Goal: Task Accomplishment & Management: Manage account settings

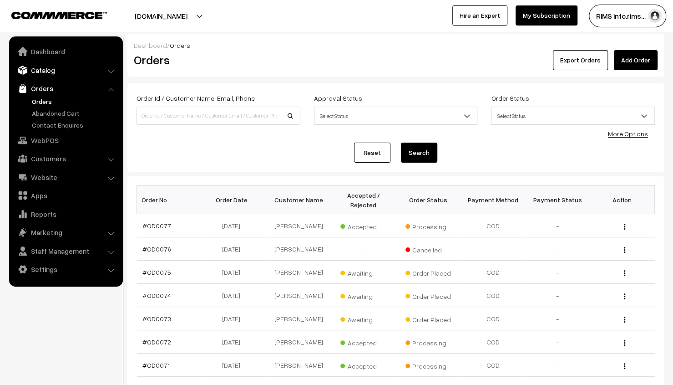
click at [86, 70] on link "Catalog" at bounding box center [65, 70] width 108 height 16
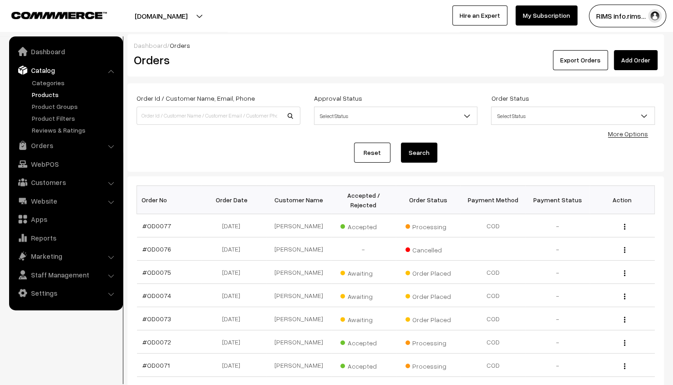
click at [56, 91] on link "Products" at bounding box center [75, 95] width 90 height 10
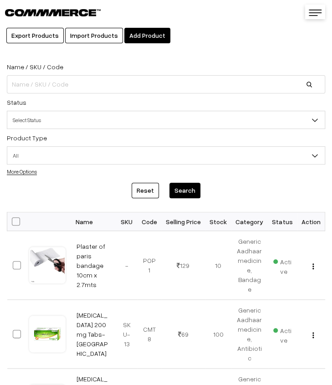
scroll to position [46, 0]
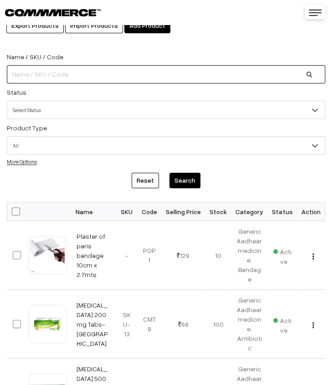
click at [52, 73] on input at bounding box center [166, 74] width 318 height 18
paste input "Abdominal Belt (L) - GA"
type input "Abdominal Belt (L) - GA"
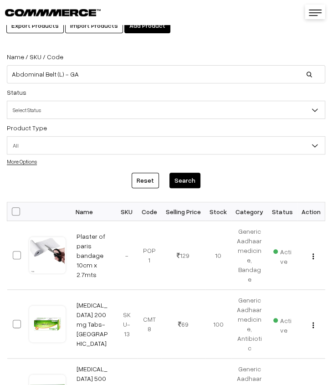
click at [193, 179] on button "Search" at bounding box center [184, 180] width 31 height 15
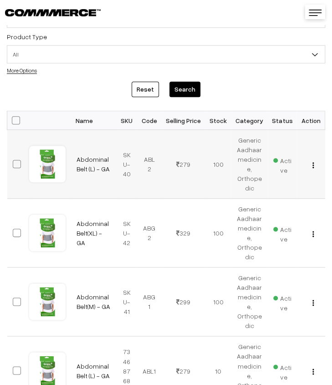
scroll to position [0, 6]
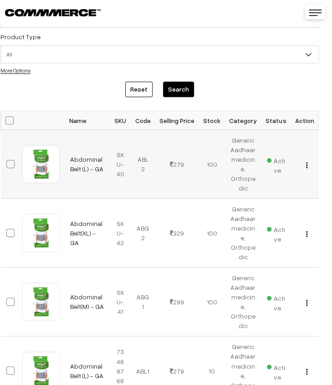
click at [307, 165] on img "button" at bounding box center [306, 165] width 1 height 6
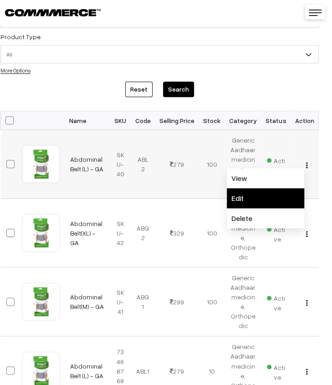
click at [275, 193] on link "Edit" at bounding box center [265, 198] width 77 height 20
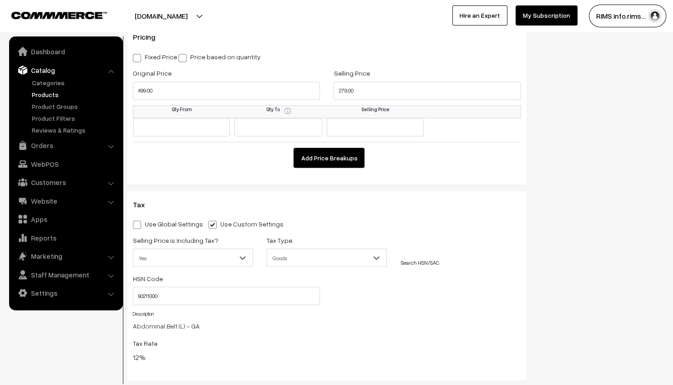
scroll to position [820, 0]
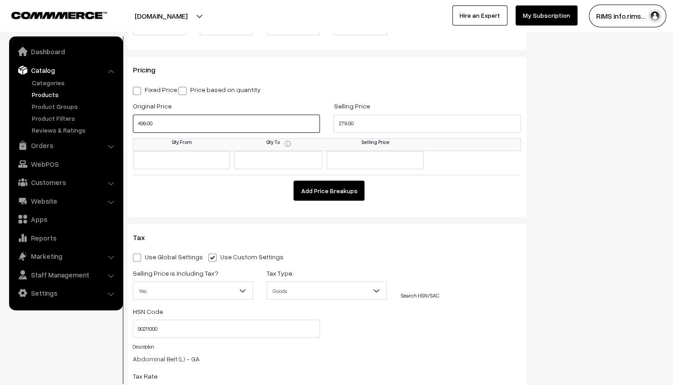
click at [259, 127] on input "499.00" at bounding box center [226, 123] width 187 height 18
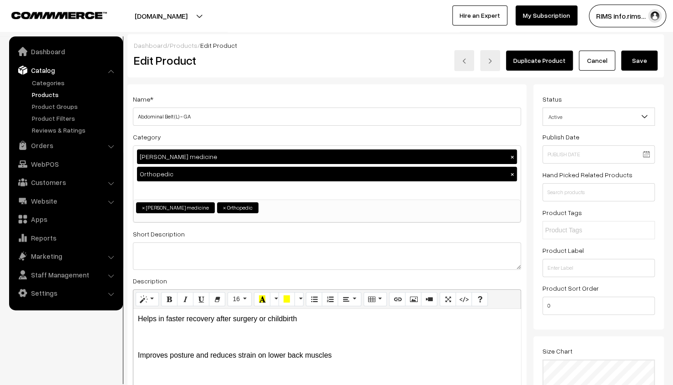
scroll to position [0, 0]
type input "599.00"
click at [331, 65] on button "Save" at bounding box center [639, 61] width 36 height 20
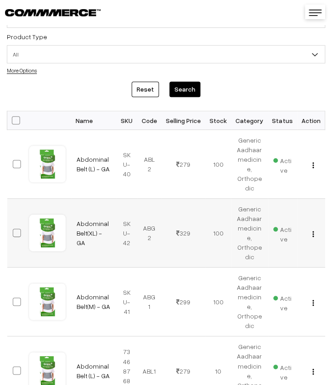
scroll to position [0, 6]
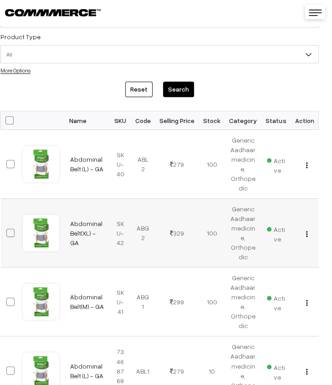
click at [307, 233] on img "button" at bounding box center [306, 234] width 1 height 6
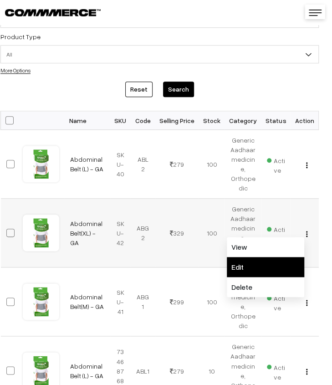
click at [268, 262] on link "Edit" at bounding box center [265, 267] width 77 height 20
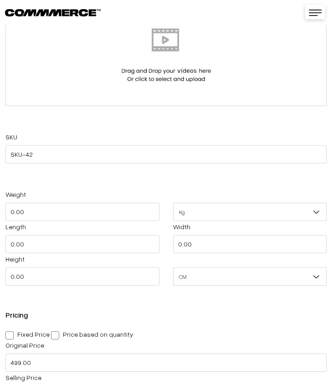
scroll to position [683, 0]
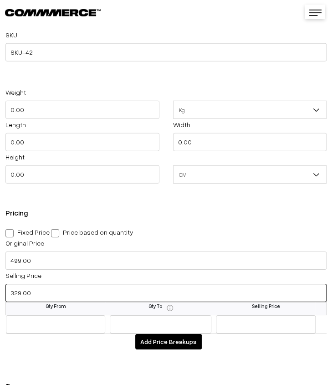
click at [91, 292] on input "329.00" at bounding box center [165, 293] width 321 height 18
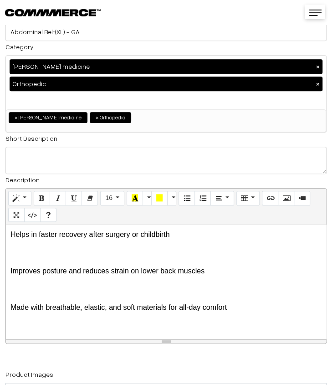
scroll to position [0, 0]
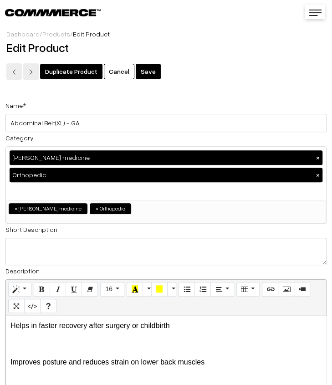
type input "299.00"
click at [142, 71] on button "Save" at bounding box center [148, 71] width 25 height 15
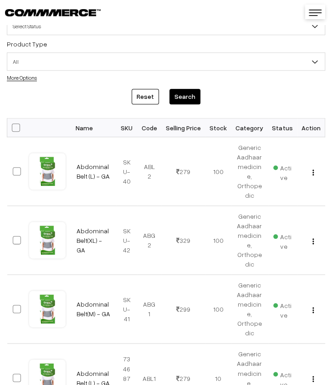
scroll to position [182, 0]
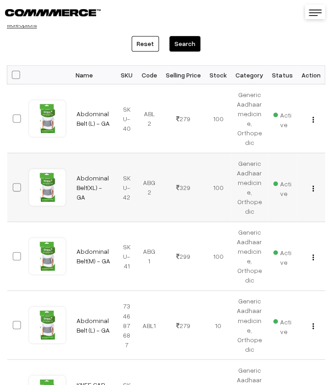
click at [313, 189] on img "button" at bounding box center [312, 188] width 1 height 6
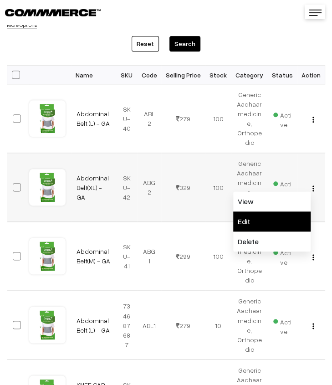
click at [280, 219] on link "Edit" at bounding box center [271, 221] width 77 height 20
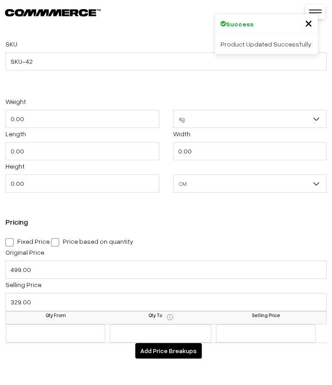
scroll to position [728, 0]
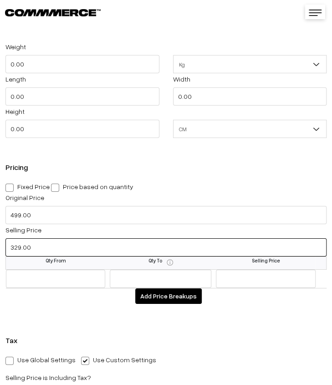
click at [21, 250] on input "329.00" at bounding box center [165, 247] width 321 height 18
type input "299.00"
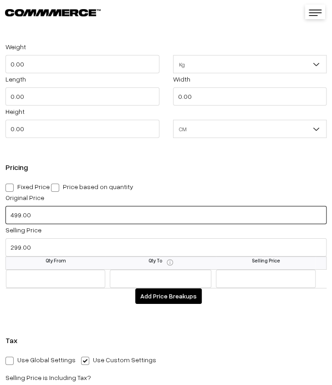
click at [15, 216] on input "499.00" at bounding box center [165, 215] width 321 height 18
type input "599.00"
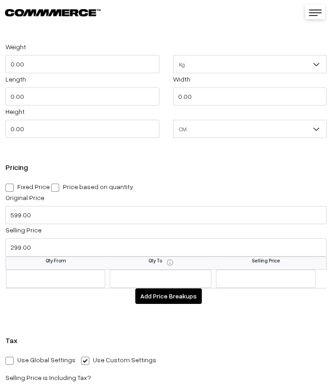
click at [273, 326] on div "SKU SKU-42 Weight 0.00 Kg Kg Length 0.00 Width 0.00 Height 0.00 CM In CM" at bounding box center [166, 373] width 332 height 796
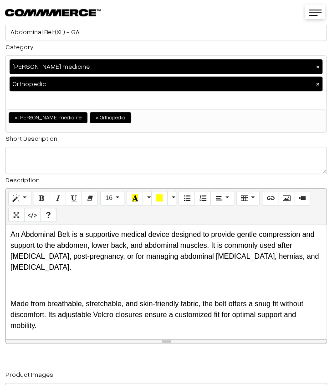
scroll to position [0, 0]
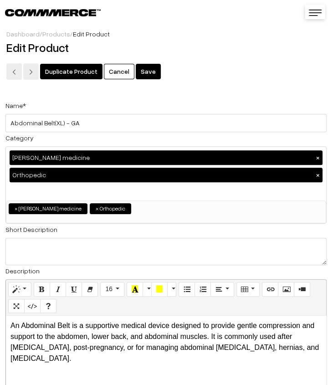
click at [143, 72] on button "Save" at bounding box center [148, 71] width 25 height 15
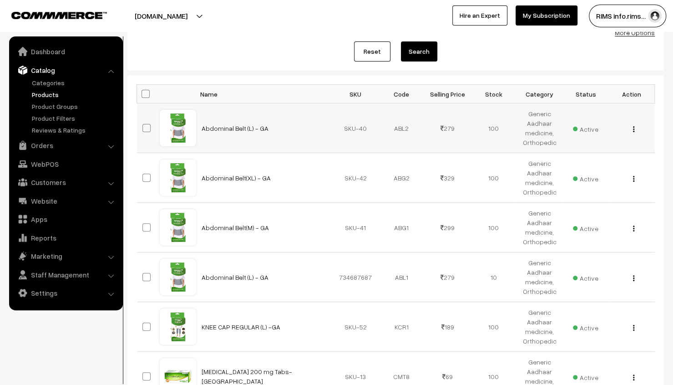
scroll to position [137, 0]
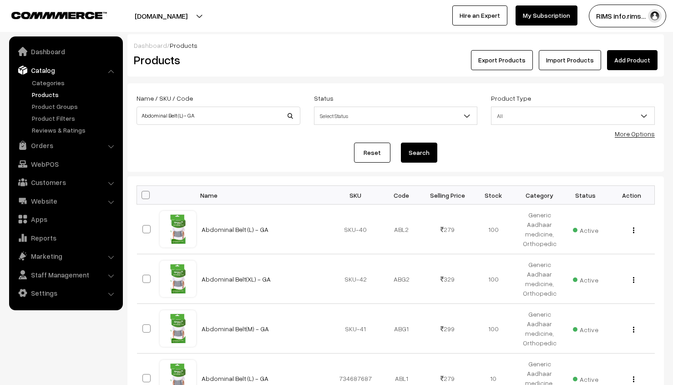
scroll to position [137, 0]
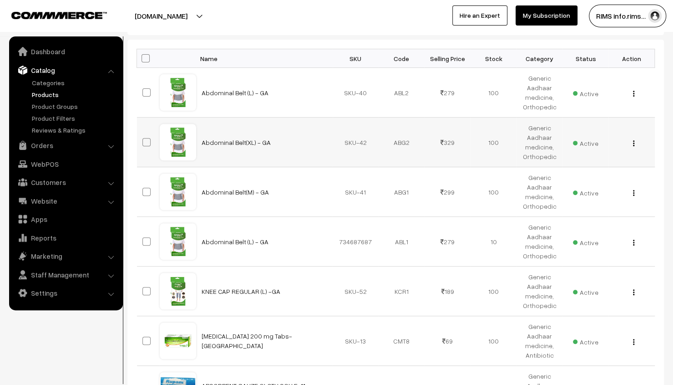
drag, startPoint x: 0, startPoint y: 0, endPoint x: 632, endPoint y: 141, distance: 647.4
click at [632, 141] on div "View Edit Delete" at bounding box center [631, 142] width 35 height 10
click at [633, 143] on img "button" at bounding box center [633, 143] width 1 height 6
click at [598, 169] on link "Edit" at bounding box center [593, 176] width 77 height 20
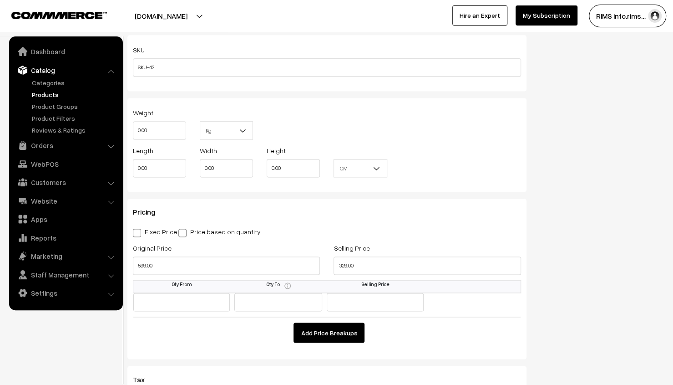
scroll to position [683, 0]
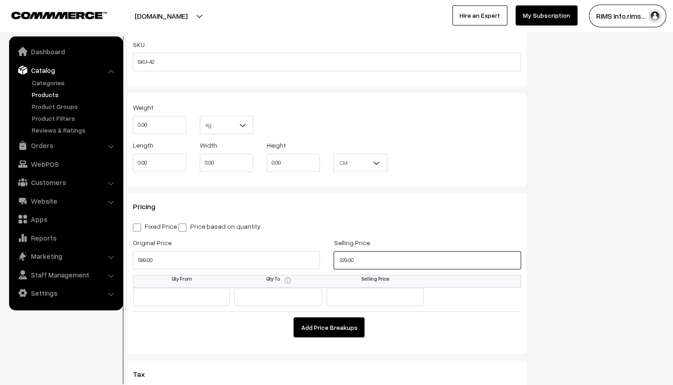
click at [386, 264] on input "329.00" at bounding box center [427, 260] width 187 height 18
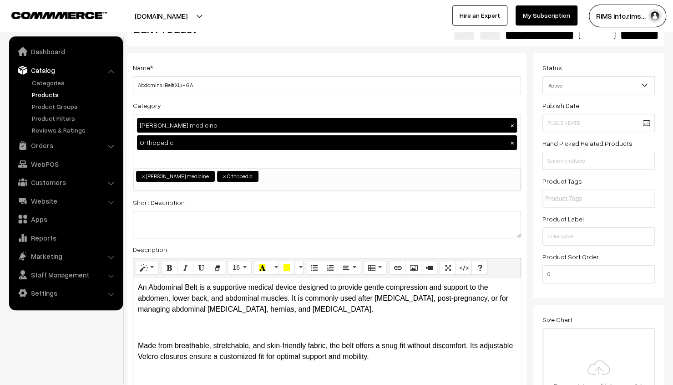
scroll to position [0, 0]
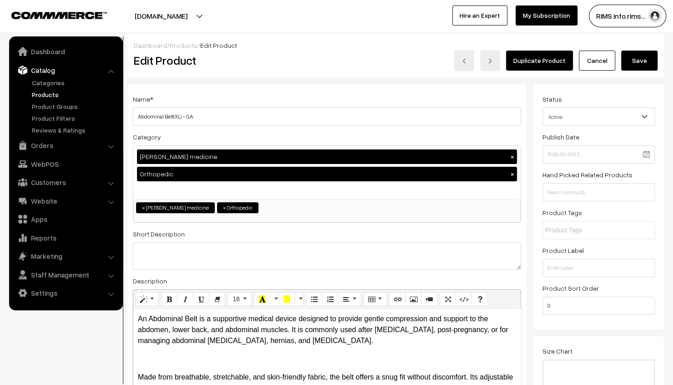
type input "299.00"
click at [652, 58] on button "Save" at bounding box center [639, 61] width 36 height 20
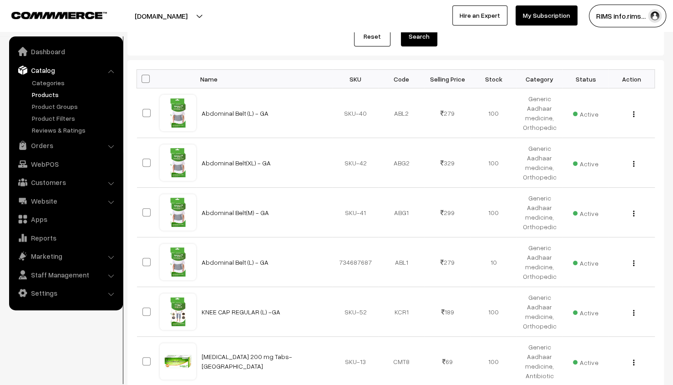
scroll to position [137, 0]
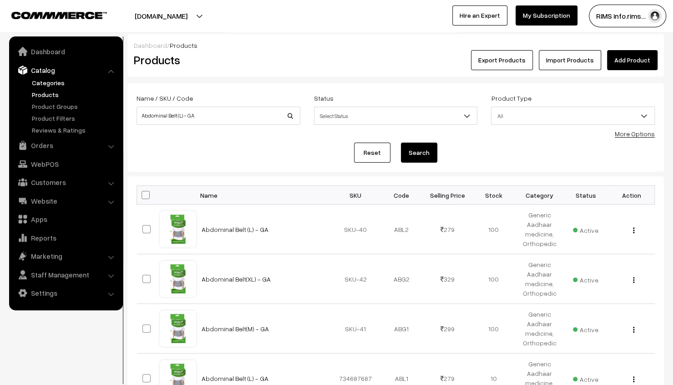
click at [54, 82] on link "Categories" at bounding box center [75, 83] width 90 height 10
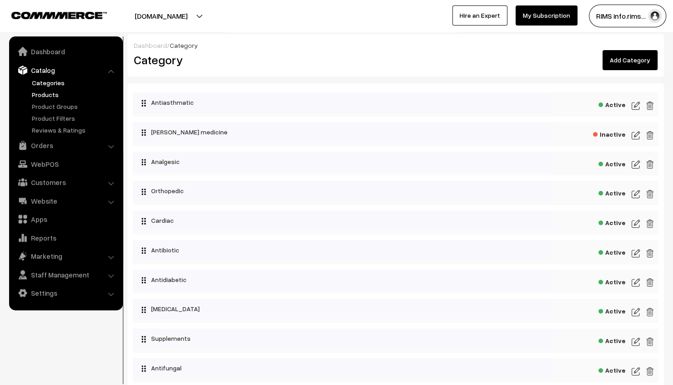
click at [45, 95] on link "Products" at bounding box center [75, 95] width 90 height 10
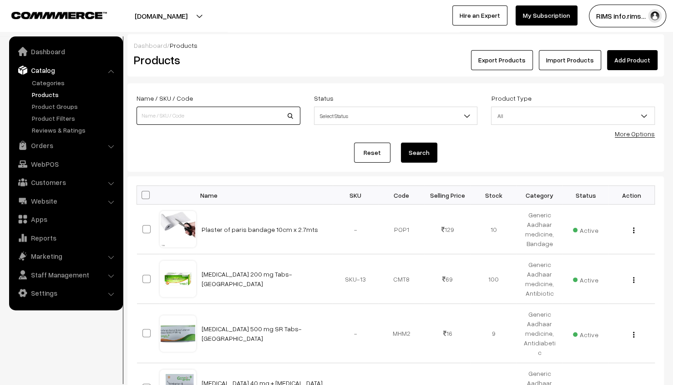
click at [239, 121] on input at bounding box center [219, 116] width 164 height 18
type input "Abdominal Belt(XL) - GA"
click at [428, 143] on button "Search" at bounding box center [419, 153] width 36 height 20
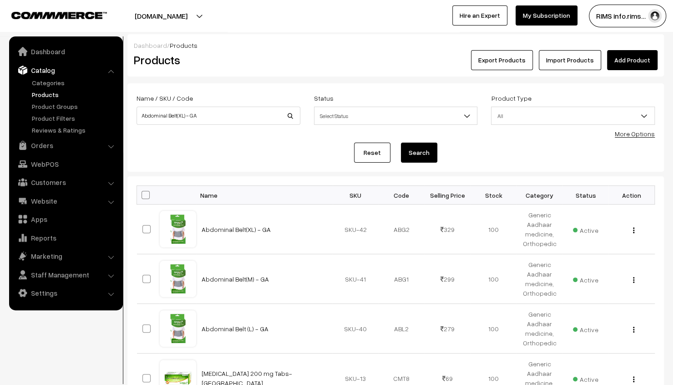
scroll to position [46, 0]
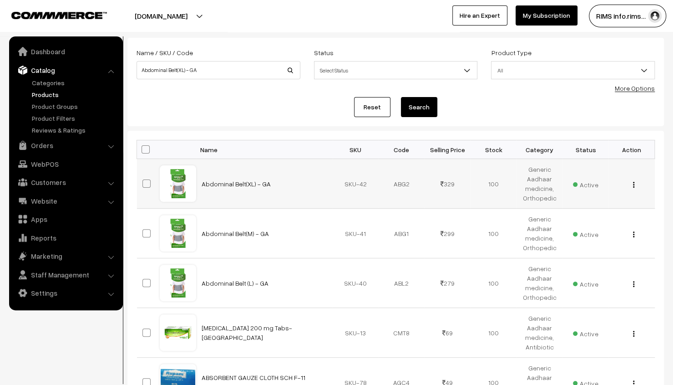
click at [635, 183] on button "button" at bounding box center [634, 184] width 2 height 7
click at [601, 220] on link "Edit" at bounding box center [593, 218] width 77 height 20
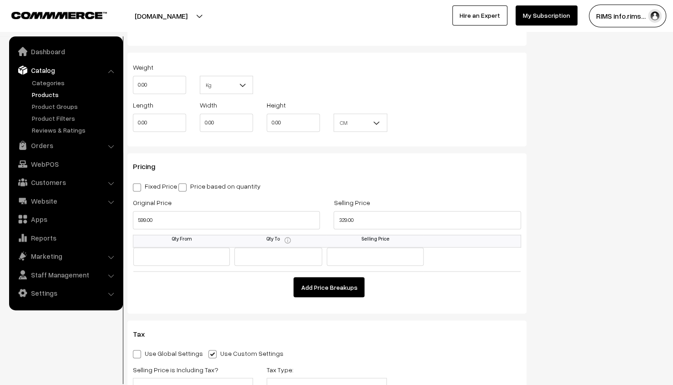
scroll to position [728, 0]
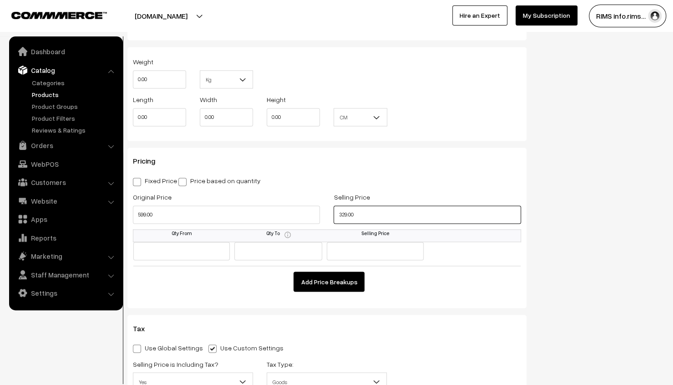
click at [344, 212] on input "329.00" at bounding box center [427, 214] width 187 height 18
type input "299.00"
click at [572, 276] on div "Status Active Inactive Active Publish Date Product Type -- Select -- -- Select …" at bounding box center [602, 123] width 137 height 1535
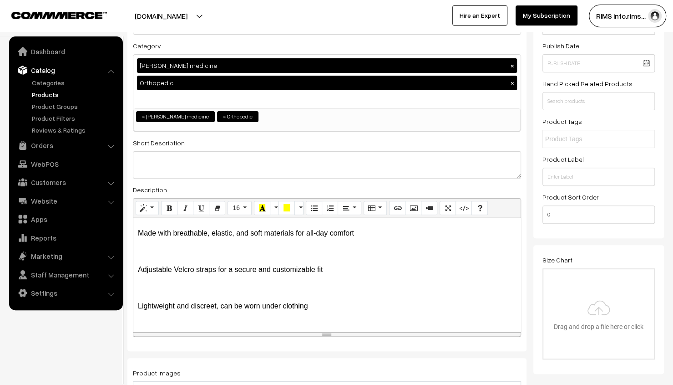
scroll to position [0, 0]
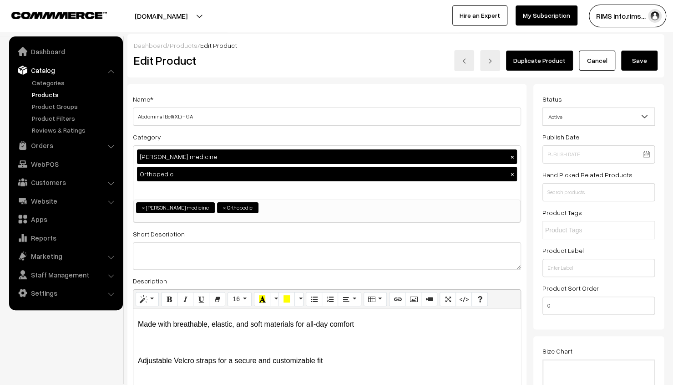
click at [637, 57] on button "Save" at bounding box center [639, 61] width 36 height 20
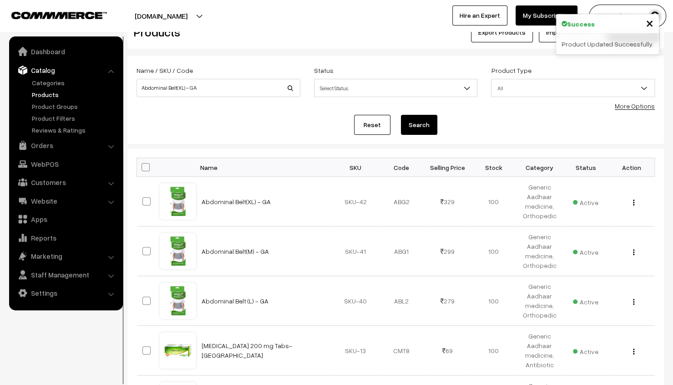
scroll to position [46, 0]
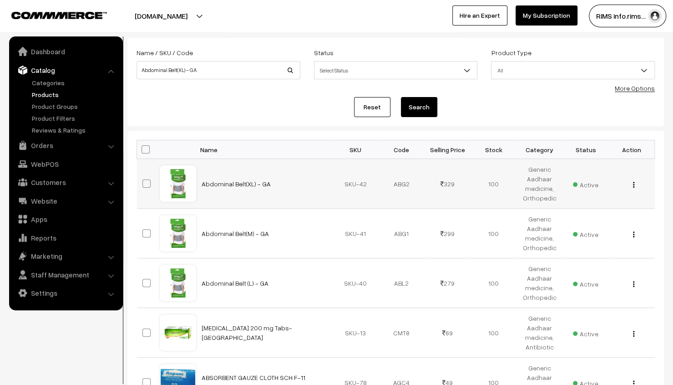
click at [633, 185] on img "button" at bounding box center [633, 185] width 1 height 6
click at [593, 213] on link "Edit" at bounding box center [593, 218] width 77 height 20
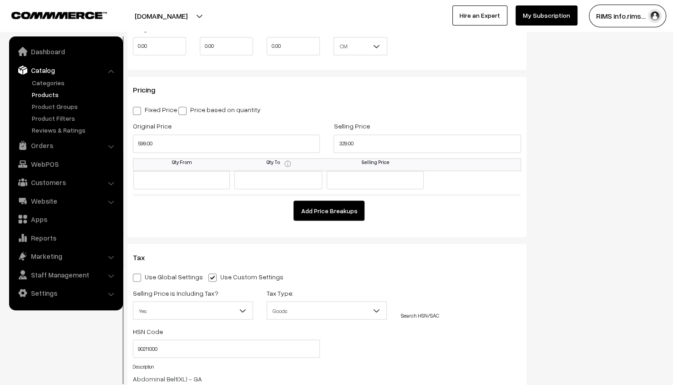
scroll to position [774, 0]
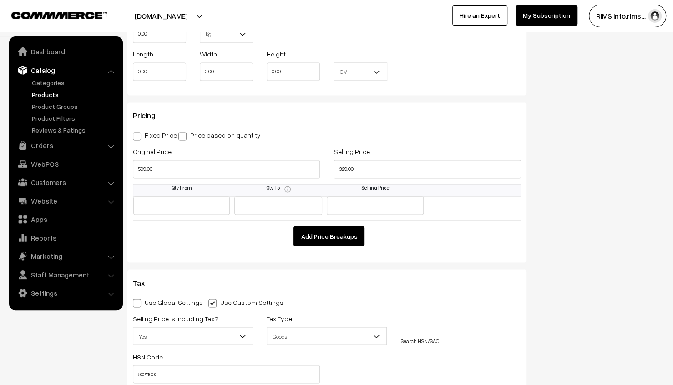
click at [333, 239] on button "Add Price Breakups" at bounding box center [329, 236] width 71 height 20
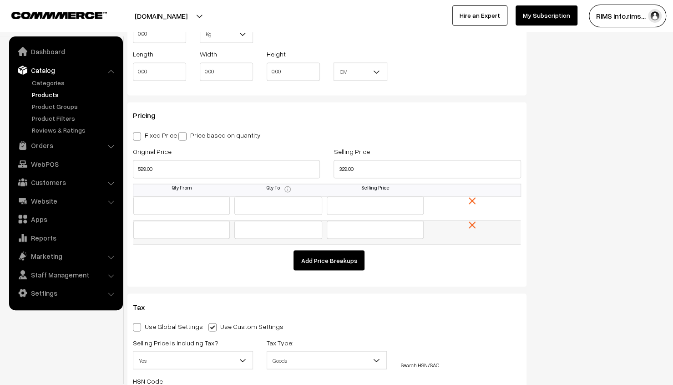
click at [474, 226] on img at bounding box center [472, 224] width 7 height 7
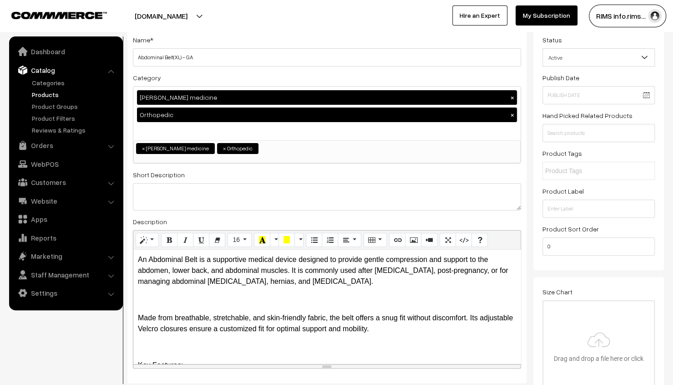
scroll to position [0, 0]
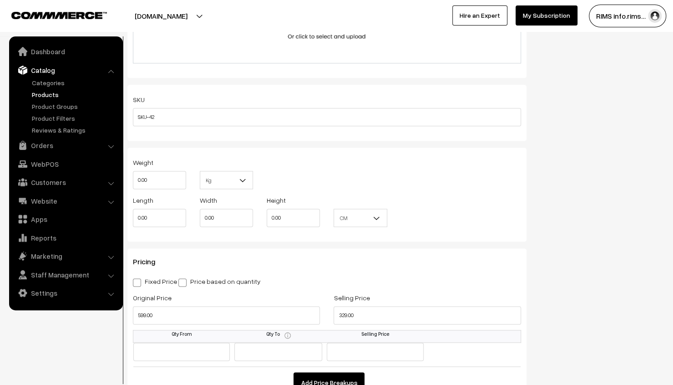
scroll to position [501, 0]
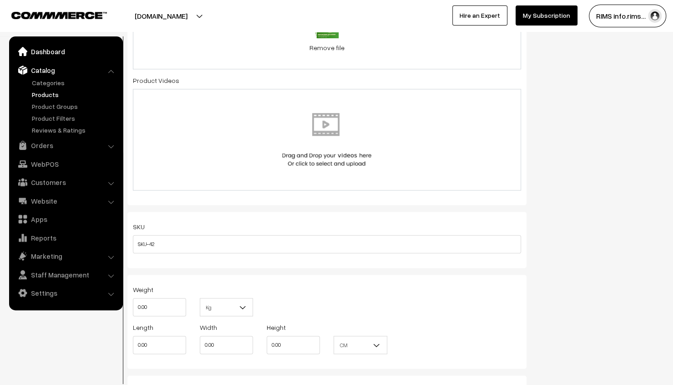
click at [40, 48] on link "Dashboard" at bounding box center [65, 51] width 108 height 16
